Goal: Transaction & Acquisition: Purchase product/service

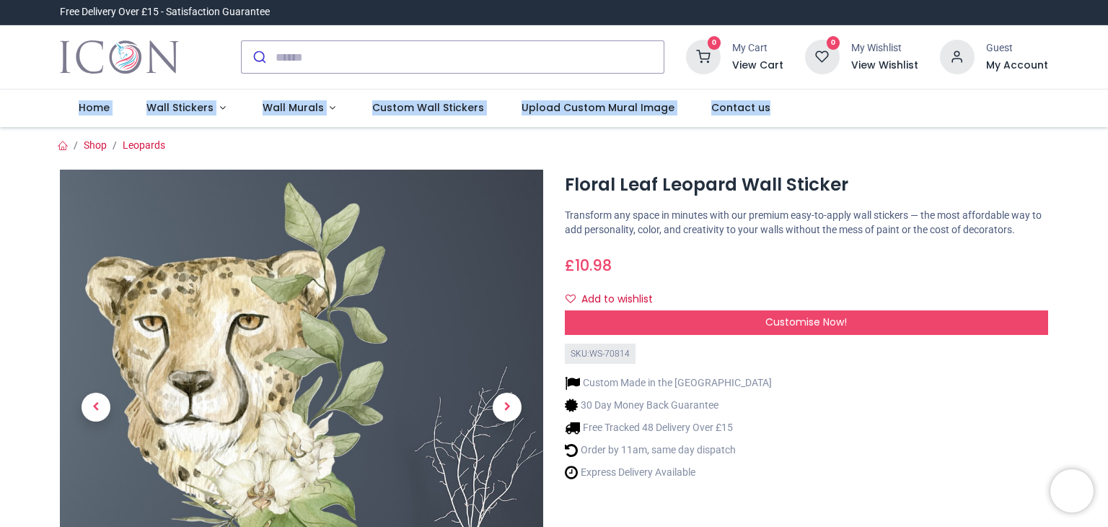
drag, startPoint x: 1102, startPoint y: 70, endPoint x: 1107, endPoint y: 99, distance: 29.3
click at [1107, 99] on div "Login • Register Home Wall Stickers" at bounding box center [554, 263] width 1108 height 527
click at [290, 103] on span "Wall Murals" at bounding box center [293, 107] width 61 height 14
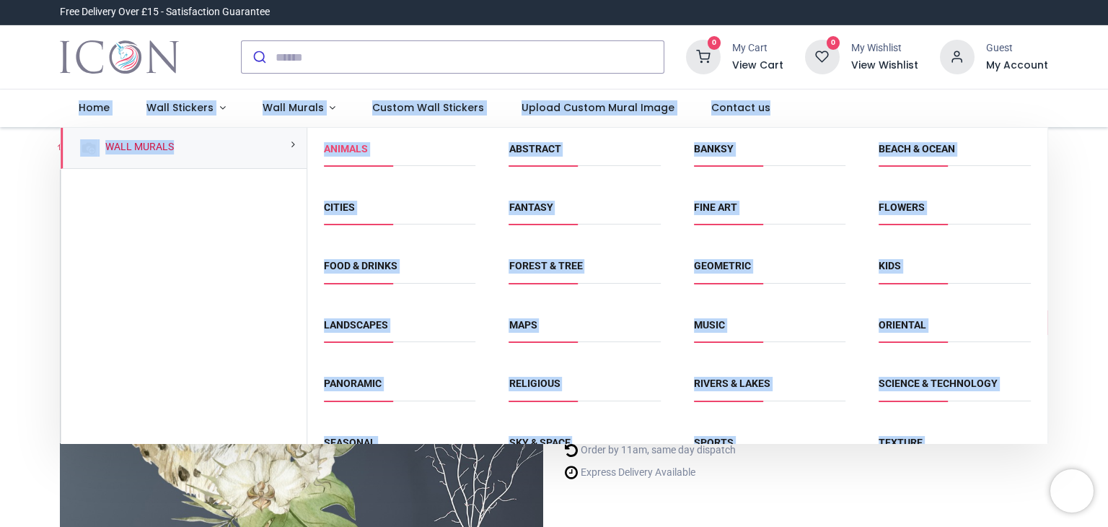
click at [341, 146] on link "Animals" at bounding box center [346, 149] width 44 height 12
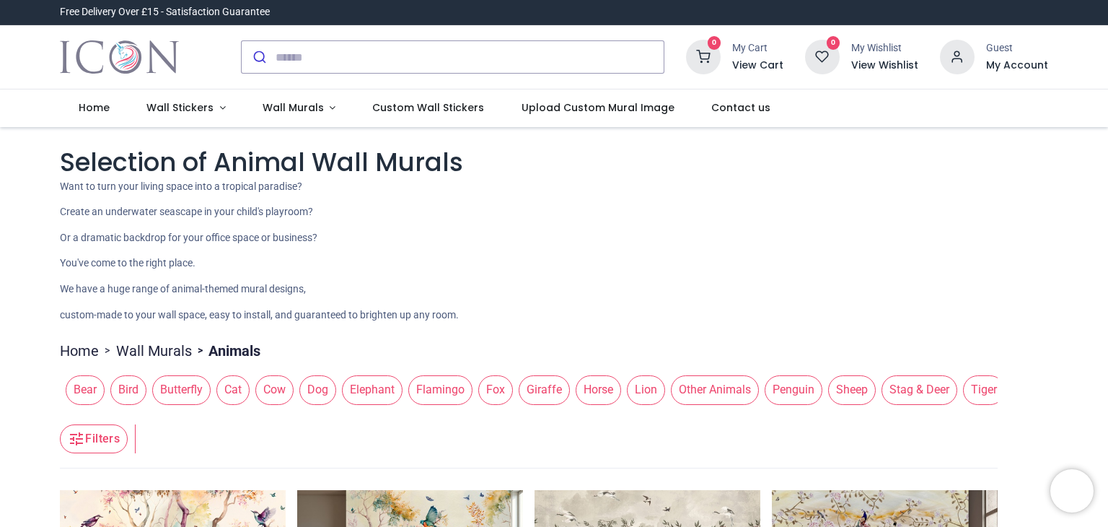
click at [366, 390] on span "Elephant" at bounding box center [372, 389] width 61 height 29
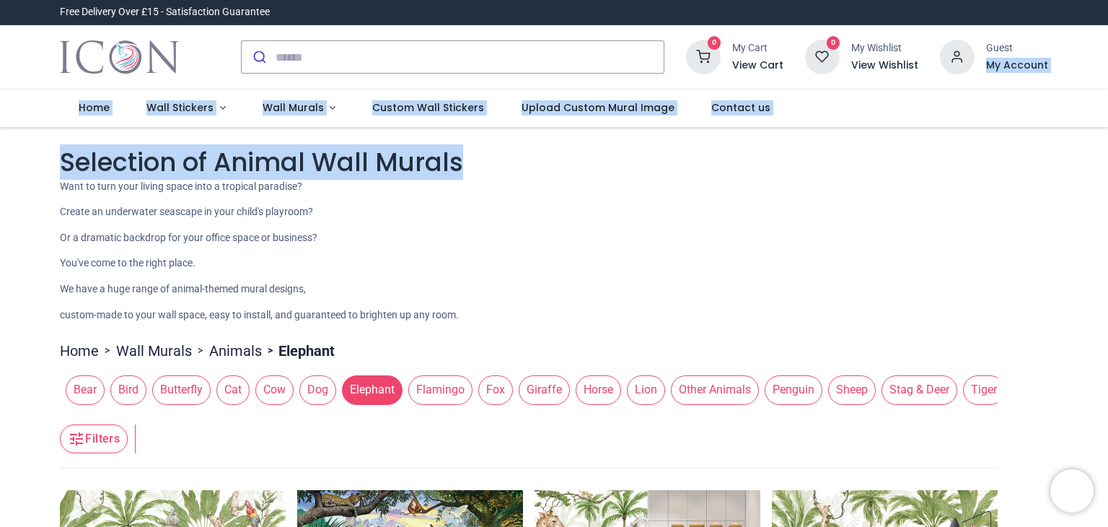
drag, startPoint x: 1105, startPoint y: 53, endPoint x: 1107, endPoint y: 172, distance: 119.1
click at [1107, 172] on div "Login • Register Home Wall Stickers" at bounding box center [554, 263] width 1108 height 527
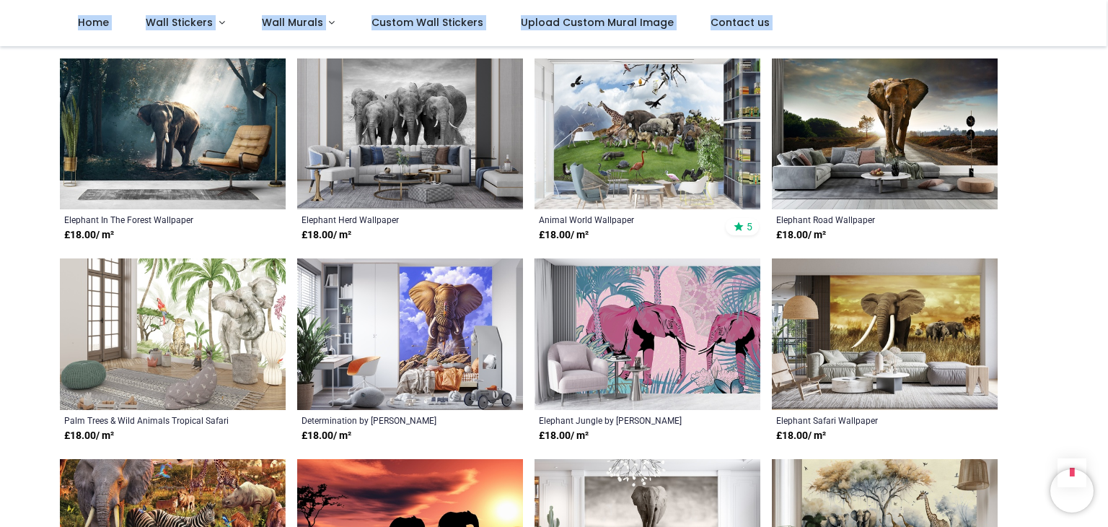
scroll to position [743, 0]
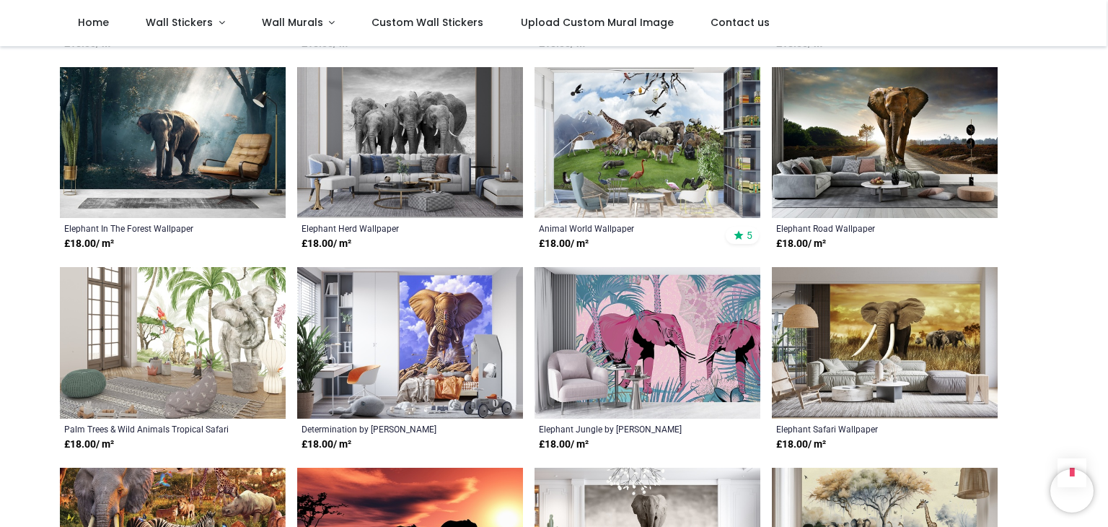
drag, startPoint x: 1099, startPoint y: 276, endPoint x: 1107, endPoint y: 284, distance: 11.7
click at [1107, 284] on div "Login • Register Home Wall Stickers" at bounding box center [554, 263] width 1108 height 527
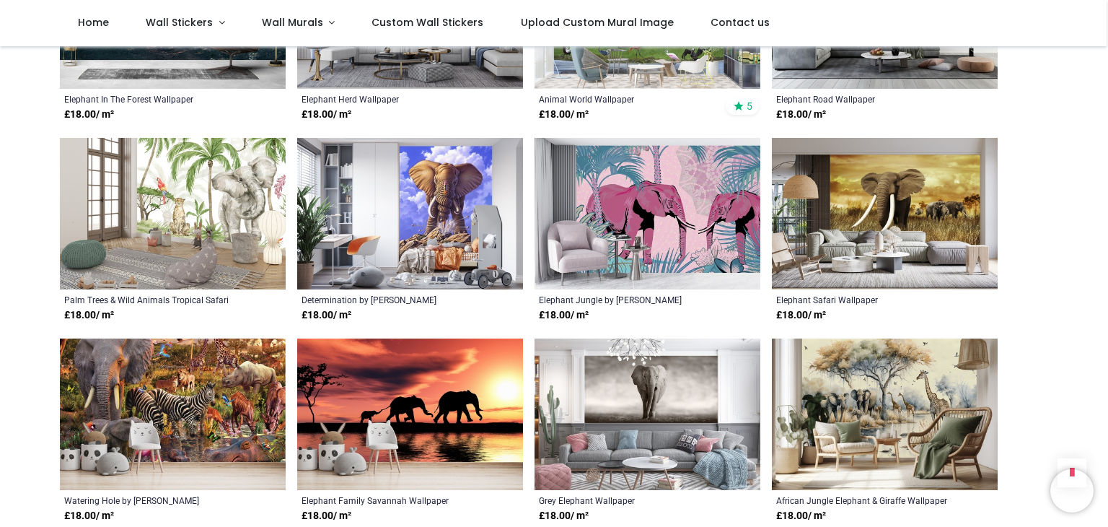
scroll to position [877, 0]
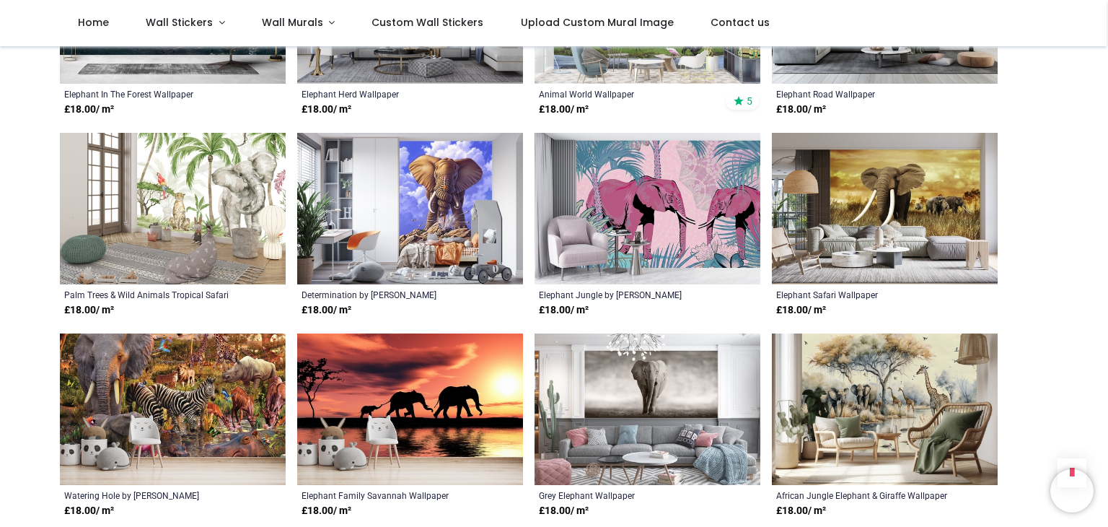
click at [659, 221] on img at bounding box center [648, 208] width 226 height 151
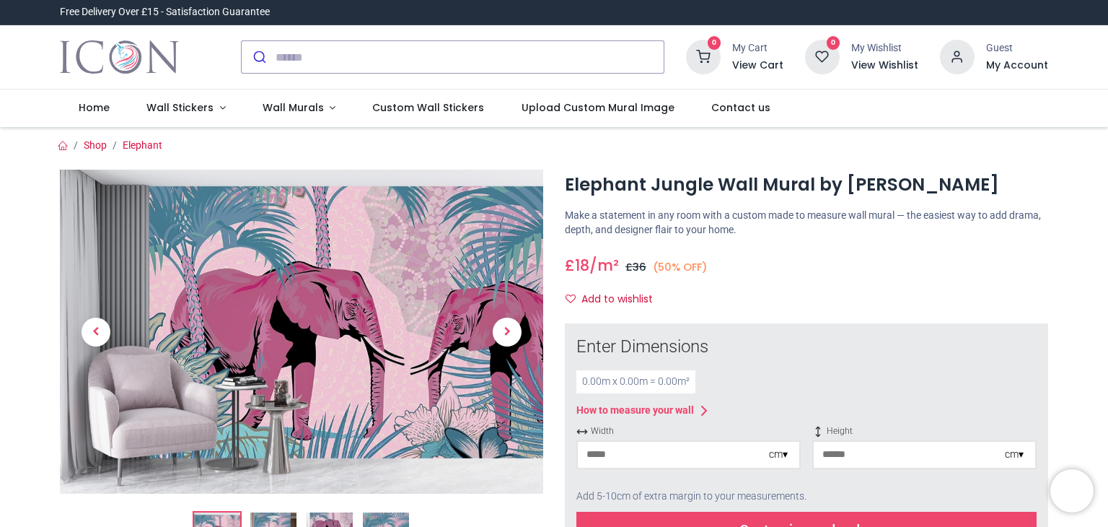
click at [643, 454] on input "number" at bounding box center [673, 455] width 191 height 26
click at [785, 454] on div "cm ▾" at bounding box center [778, 454] width 19 height 14
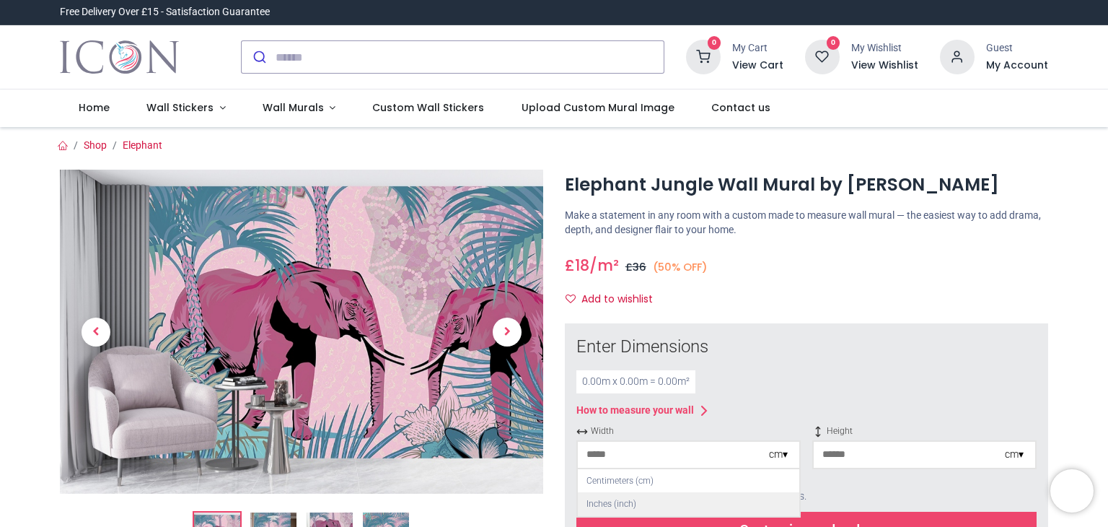
click at [750, 506] on div "Inches (inch)" at bounding box center [688, 504] width 221 height 24
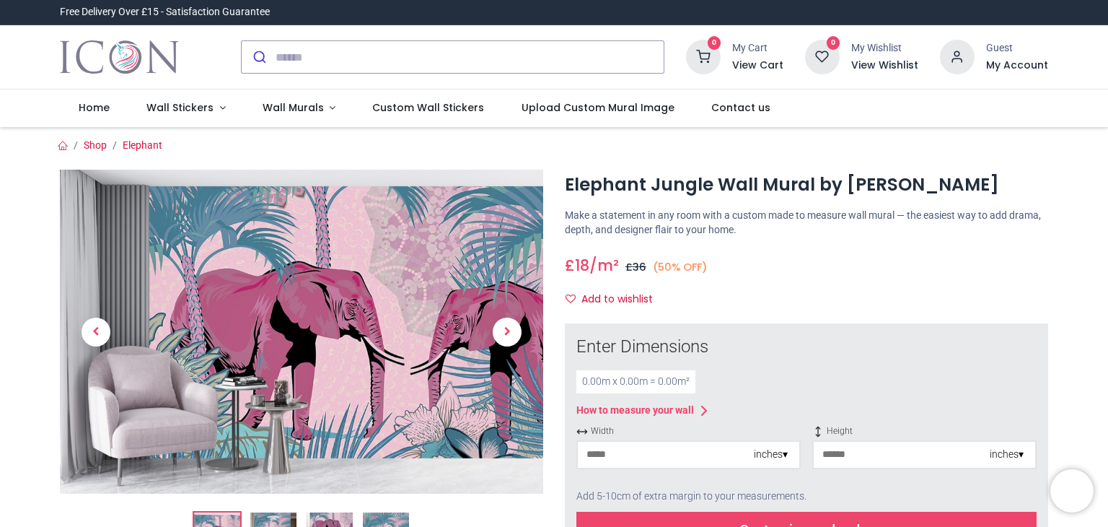
click at [682, 445] on input "number" at bounding box center [666, 455] width 176 height 26
type input "**"
click at [843, 454] on input "number" at bounding box center [902, 455] width 176 height 26
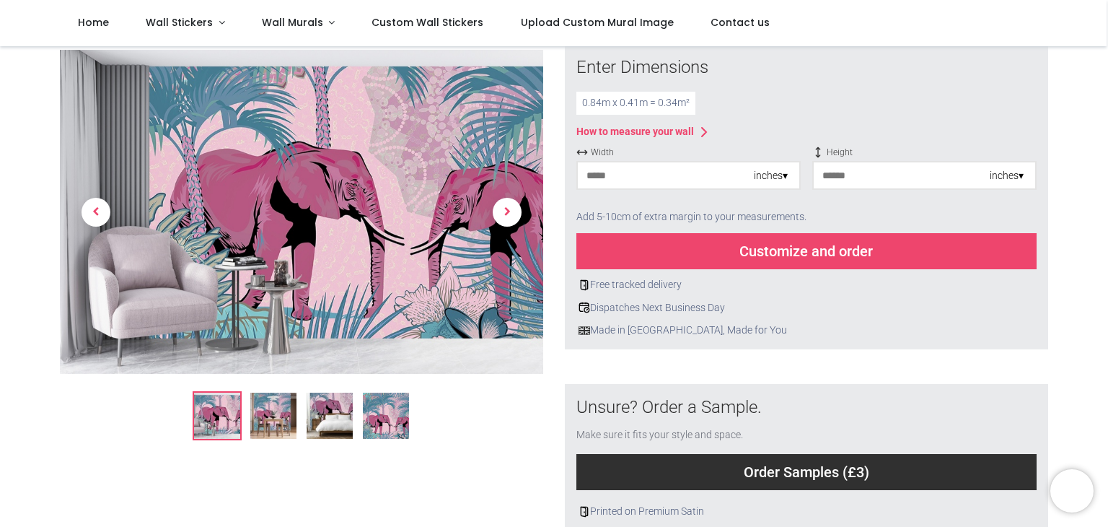
scroll to position [211, 0]
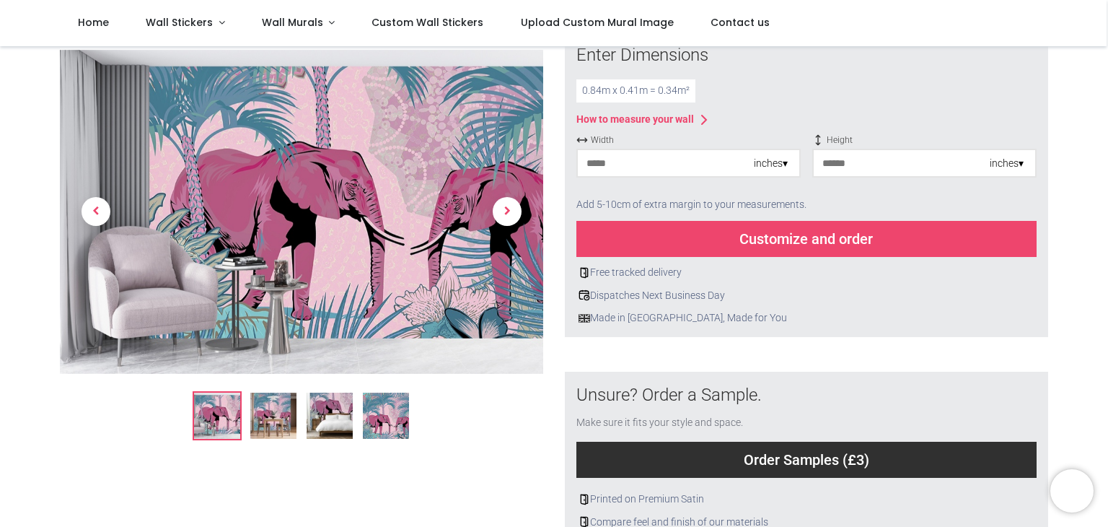
type input "**"
click at [803, 236] on div "Customize and order" at bounding box center [806, 239] width 460 height 36
